Goal: Task Accomplishment & Management: Manage account settings

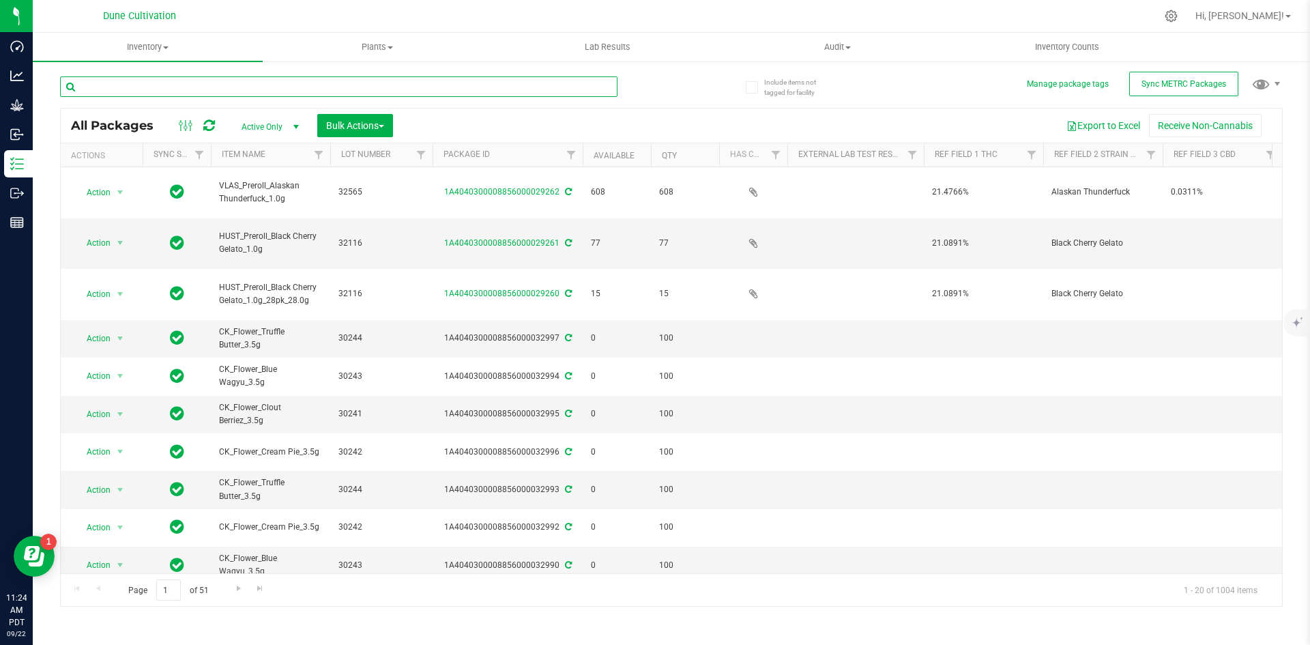
click at [169, 85] on input "text" at bounding box center [338, 86] width 557 height 20
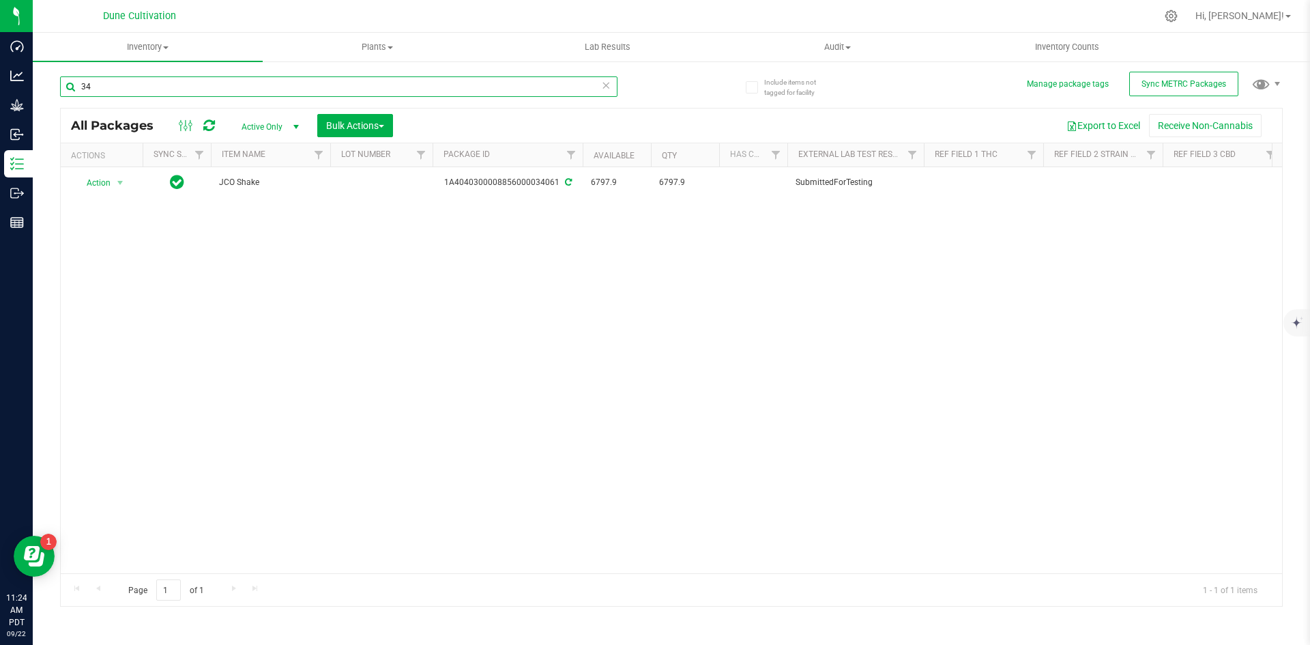
type input "3"
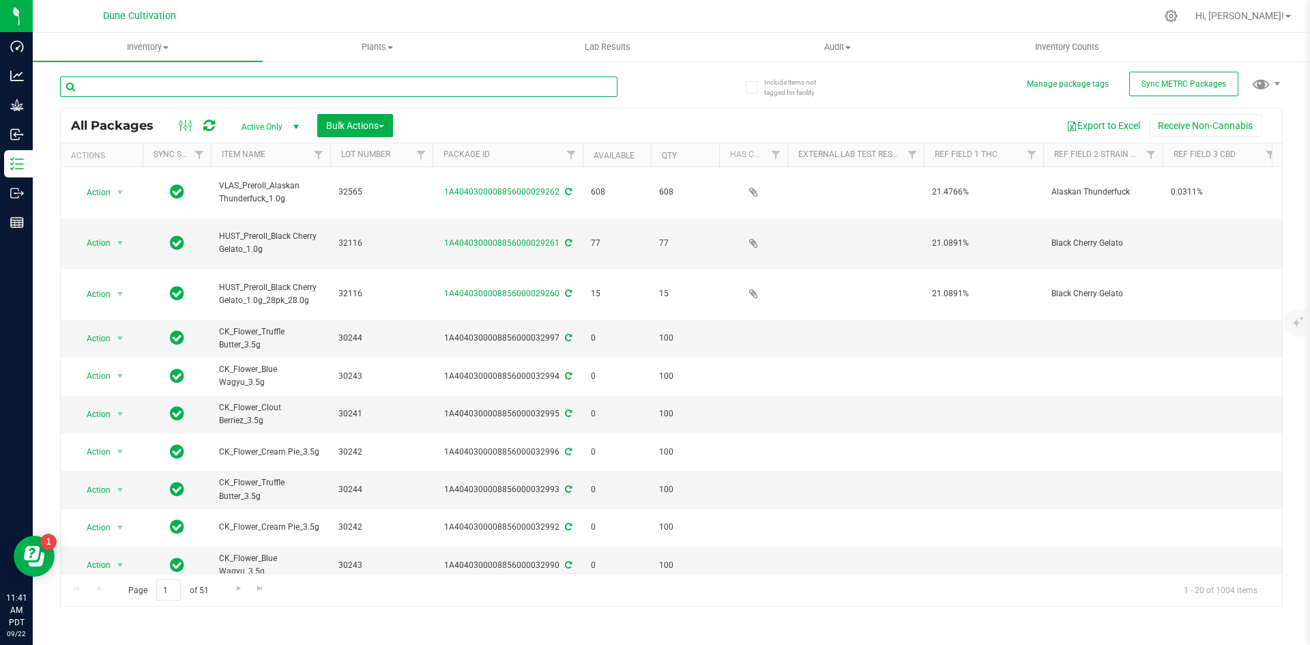
click at [104, 86] on input "text" at bounding box center [338, 86] width 557 height 20
click at [1280, 20] on span "Hi, [PERSON_NAME]!" at bounding box center [1239, 15] width 89 height 11
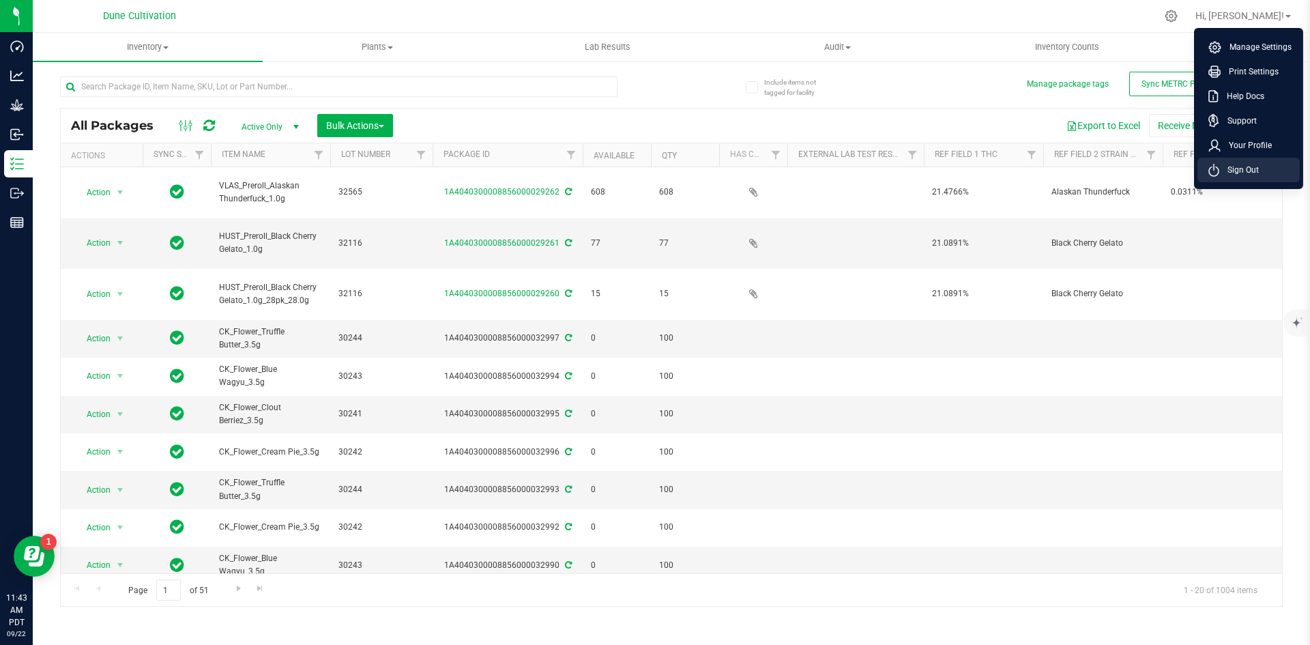
click at [1231, 174] on span "Sign Out" at bounding box center [1239, 170] width 40 height 14
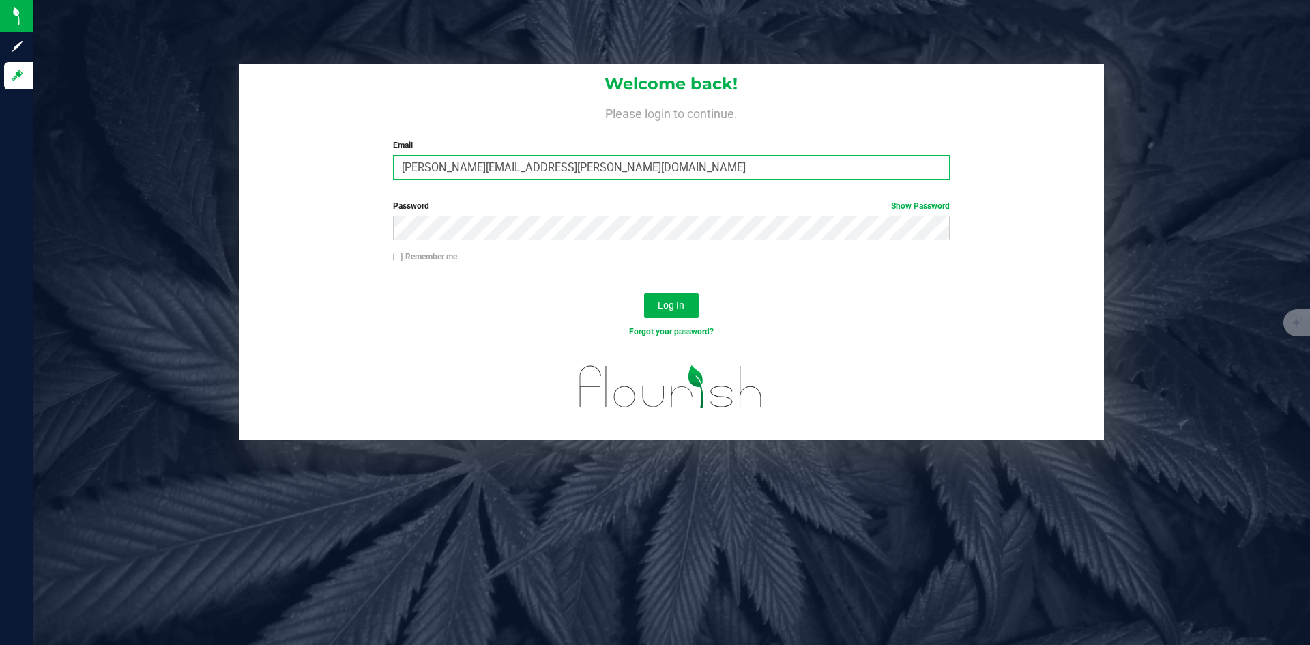
click at [469, 175] on input "[PERSON_NAME][EMAIL_ADDRESS][PERSON_NAME][DOMAIN_NAME]" at bounding box center [671, 167] width 556 height 25
type input "[PERSON_NAME][DOMAIN_NAME][EMAIL_ADDRESS][PERSON_NAME][DOMAIN_NAME]"
click at [644, 293] on button "Log In" at bounding box center [671, 305] width 55 height 25
